Goal: Contribute content: Add original content to the website for others to see

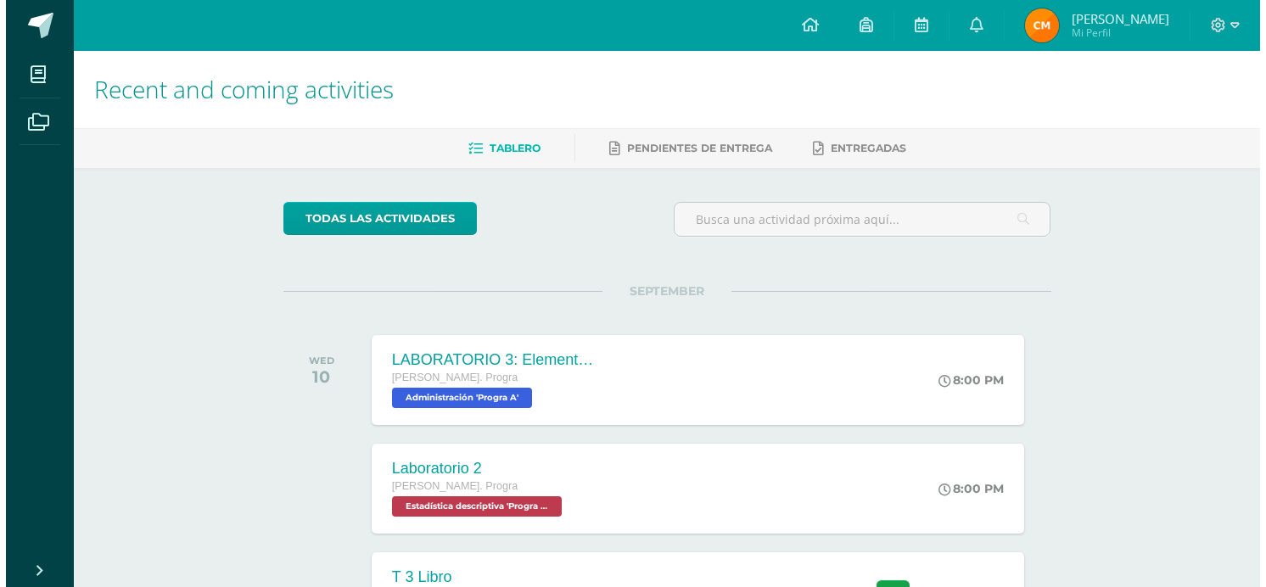
scroll to position [283, 0]
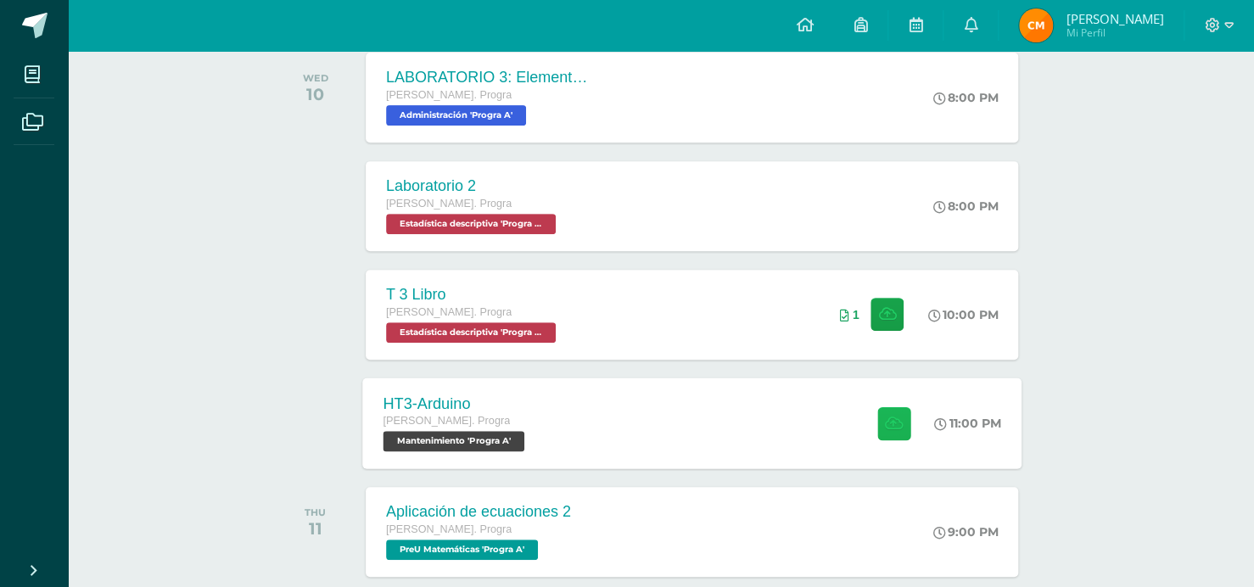
click at [895, 423] on icon at bounding box center [894, 423] width 18 height 14
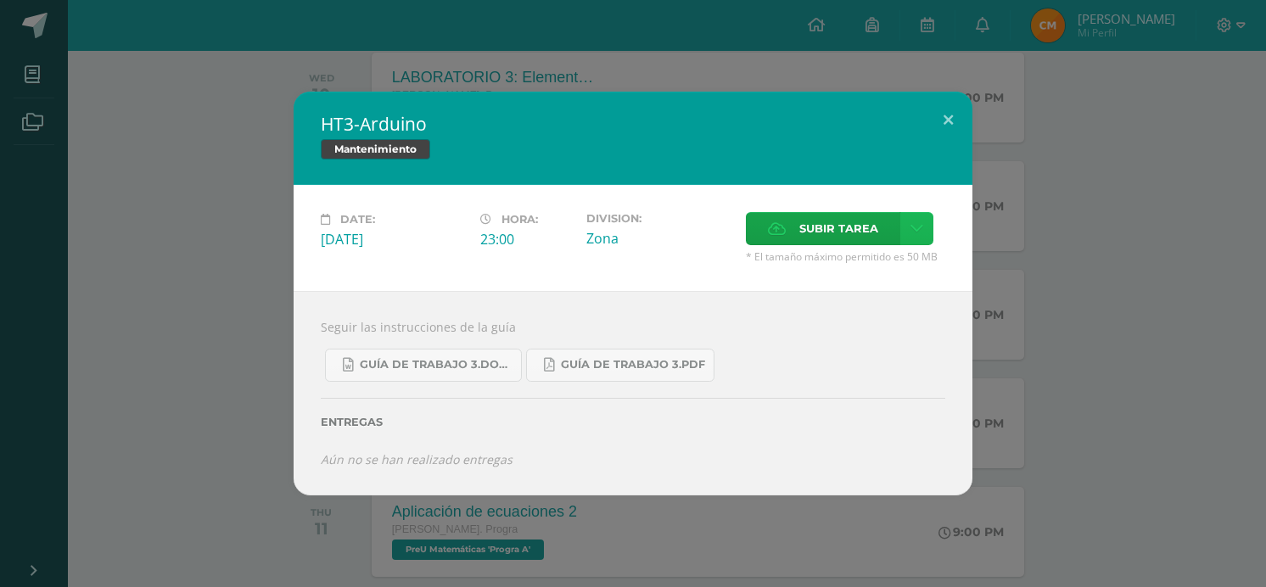
click at [915, 224] on icon at bounding box center [916, 228] width 13 height 14
click at [855, 258] on span "Subir enlace" at bounding box center [843, 266] width 71 height 16
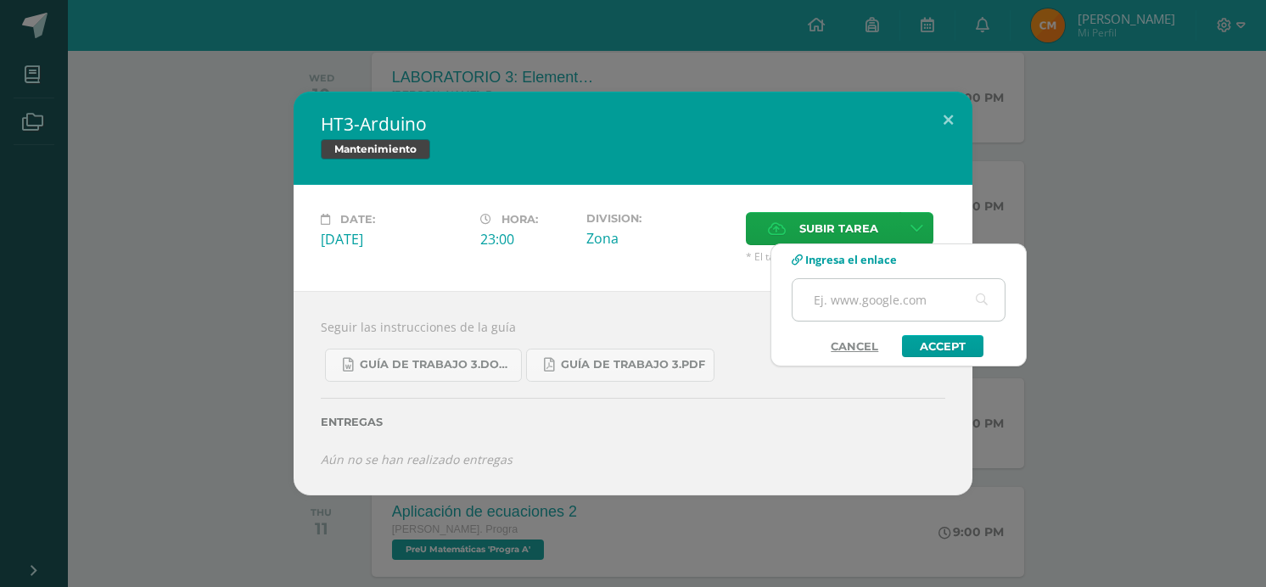
click at [851, 301] on input "text" at bounding box center [898, 300] width 212 height 42
paste input "[URL][DOMAIN_NAME]"
type input "[URL][DOMAIN_NAME]"
click at [933, 339] on link "Accept" at bounding box center [942, 346] width 81 height 22
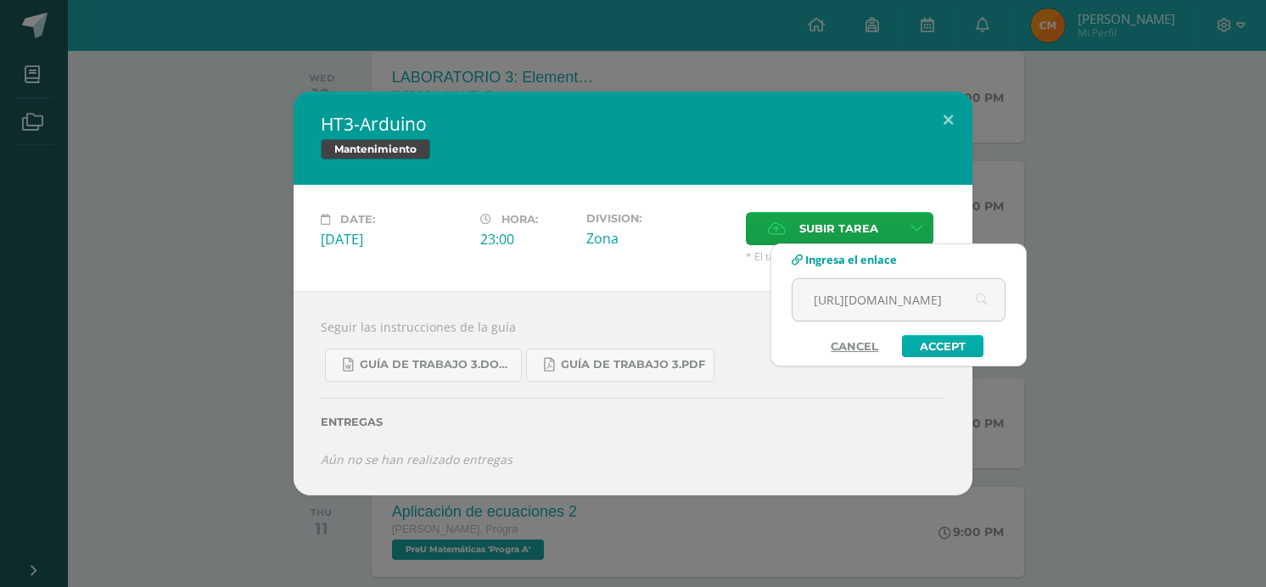
scroll to position [0, 0]
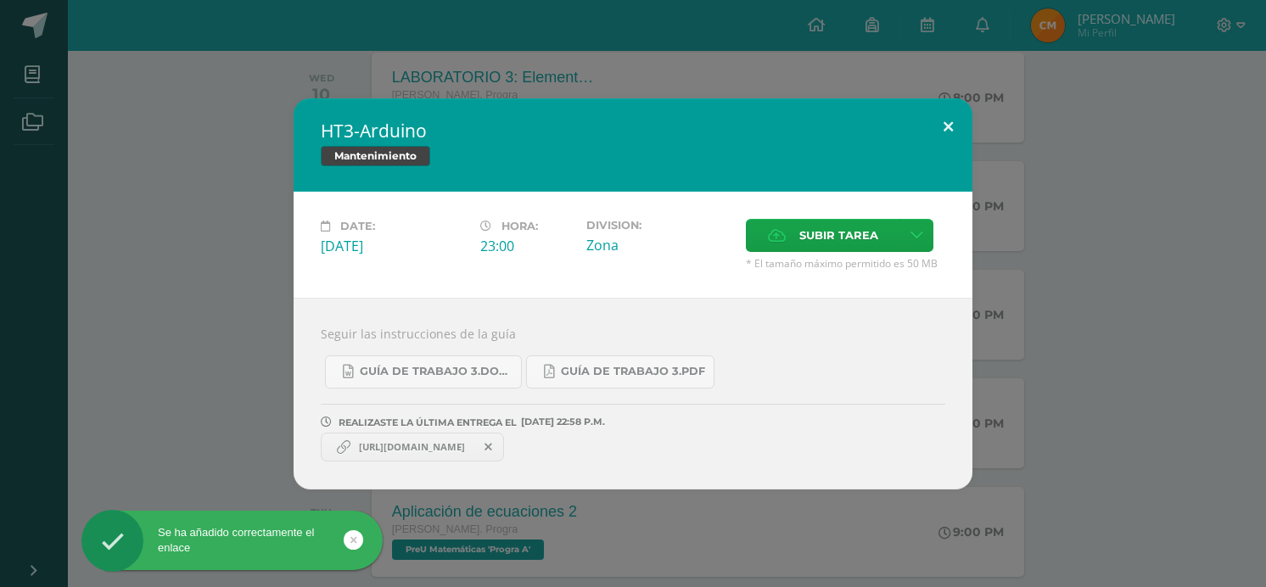
click at [945, 116] on button at bounding box center [948, 127] width 48 height 58
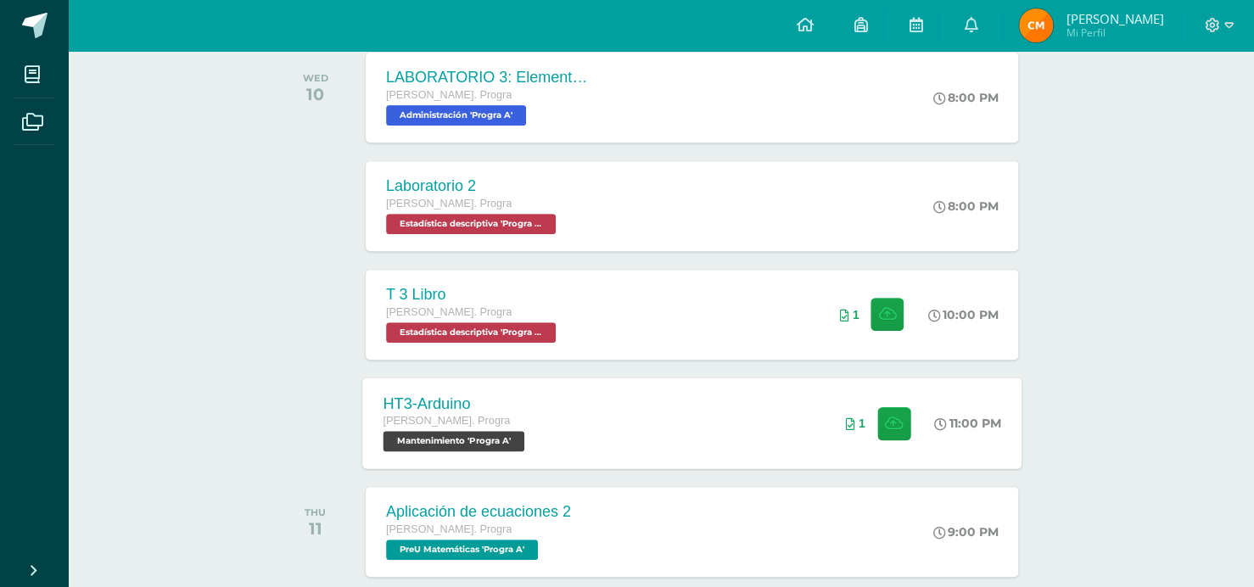
click at [580, 420] on div "HT3-[PERSON_NAME]. Progra Mantenimiento 'Progra A' 11:00 PM 1 HT3-[GEOGRAPHIC_D…" at bounding box center [691, 423] width 659 height 91
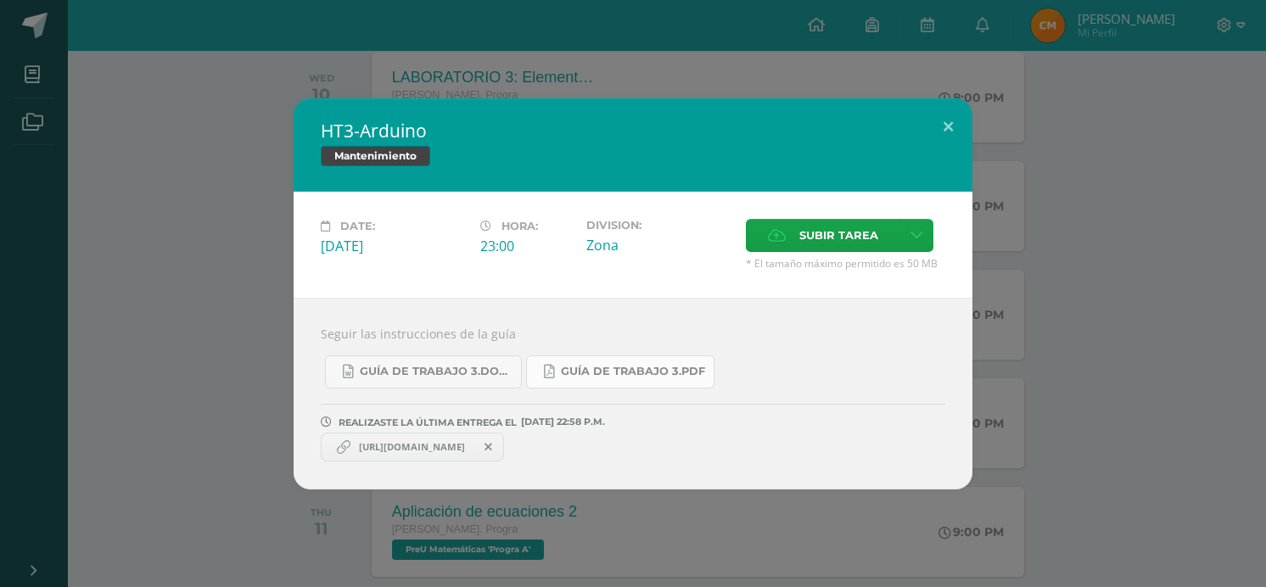
click at [604, 372] on span "Guía de trabajo 3.pdf" at bounding box center [633, 372] width 144 height 14
